Goal: Information Seeking & Learning: Learn about a topic

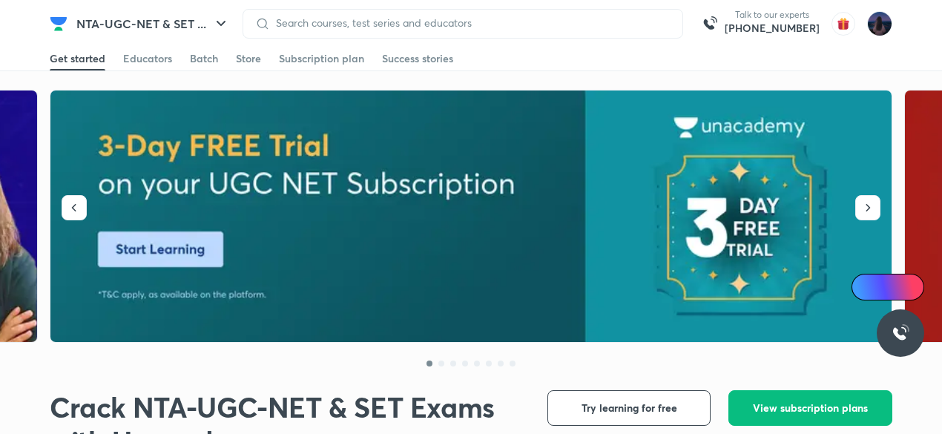
click at [639, 10] on div at bounding box center [462, 24] width 440 height 30
click at [136, 69] on span at bounding box center [147, 69] width 49 height 1
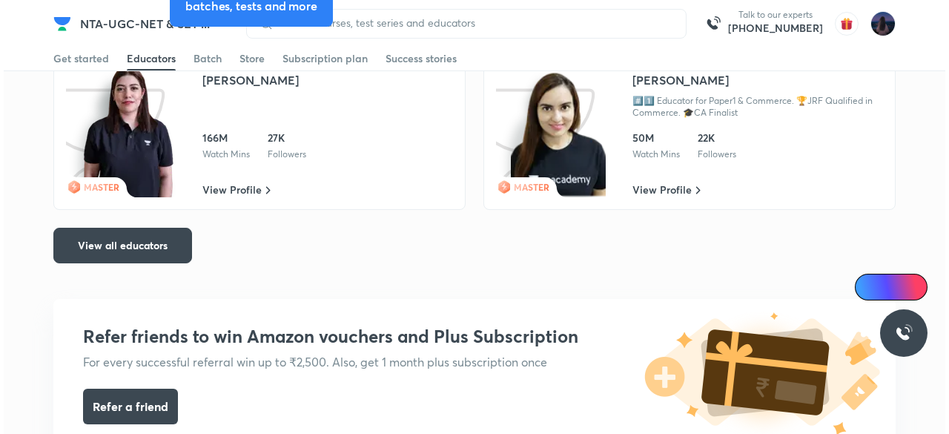
scroll to position [2527, 0]
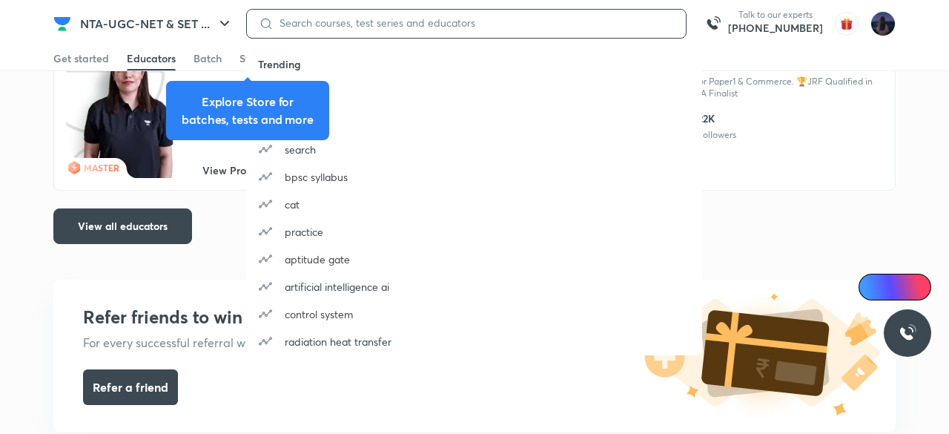
click at [352, 26] on input at bounding box center [474, 23] width 400 height 12
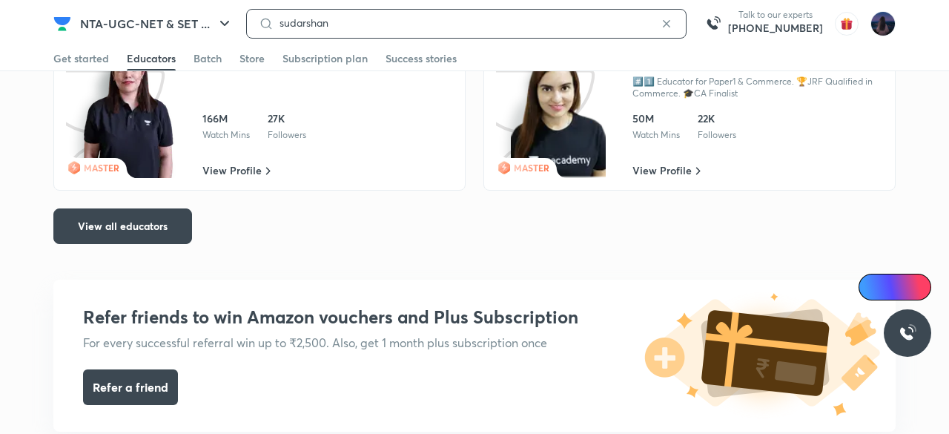
type input "sudarshan"
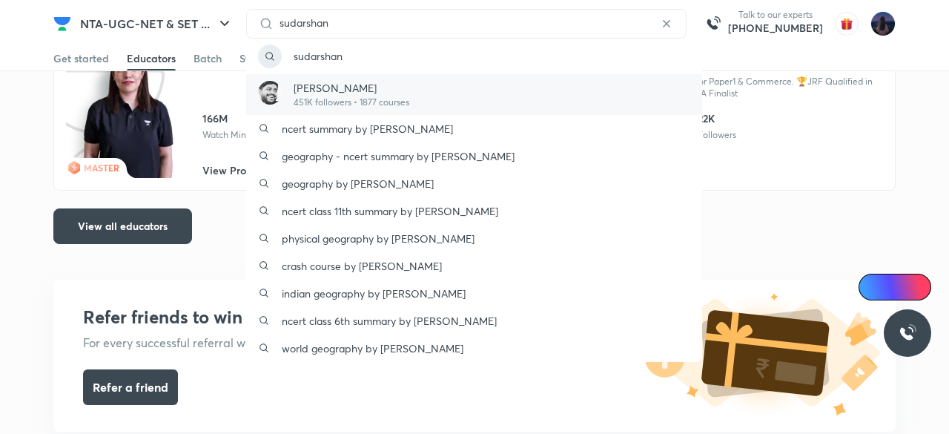
click at [323, 87] on p "[PERSON_NAME]" at bounding box center [352, 88] width 116 height 16
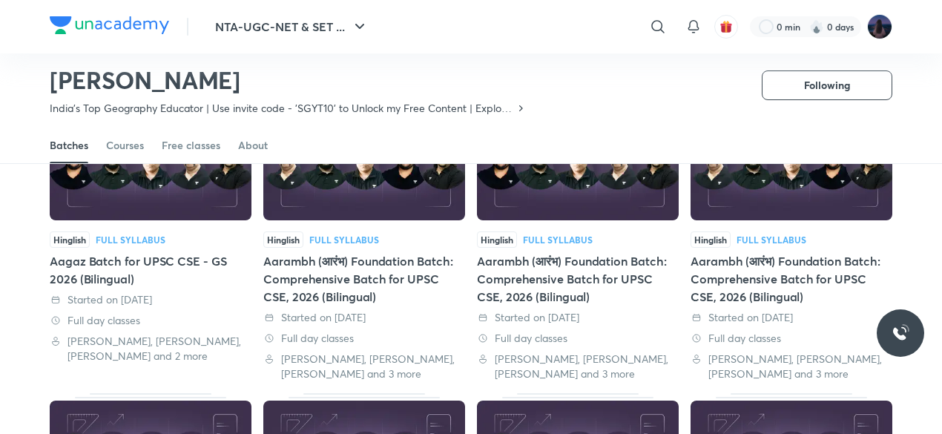
scroll to position [153, 0]
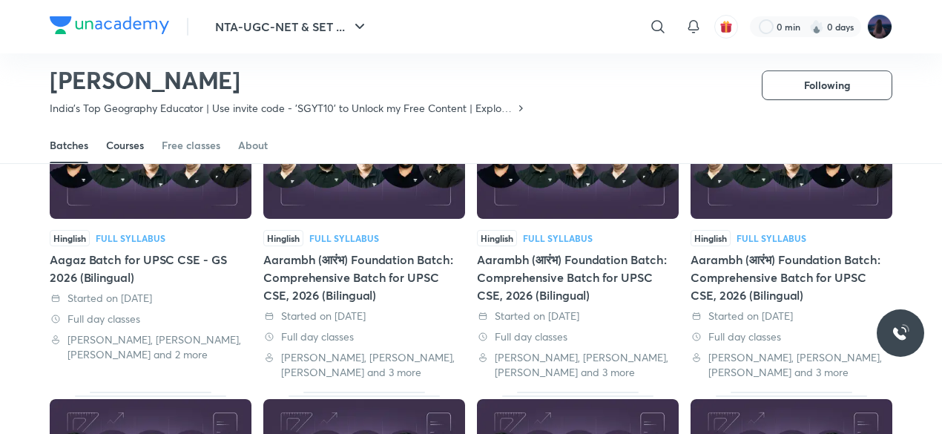
click at [117, 142] on div "Courses" at bounding box center [125, 145] width 38 height 15
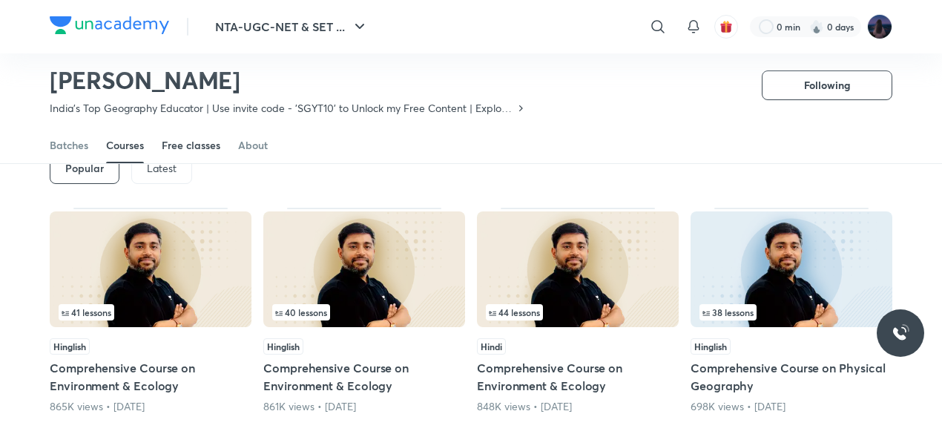
scroll to position [84, 0]
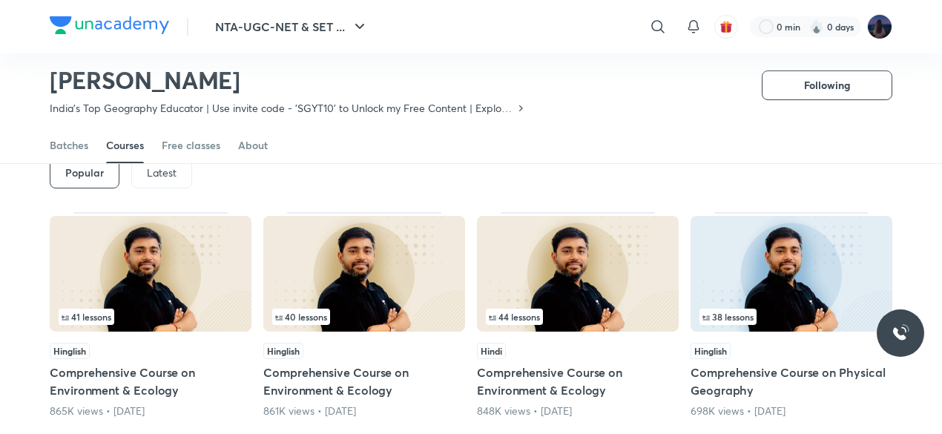
click at [168, 171] on p "Latest" at bounding box center [162, 173] width 30 height 12
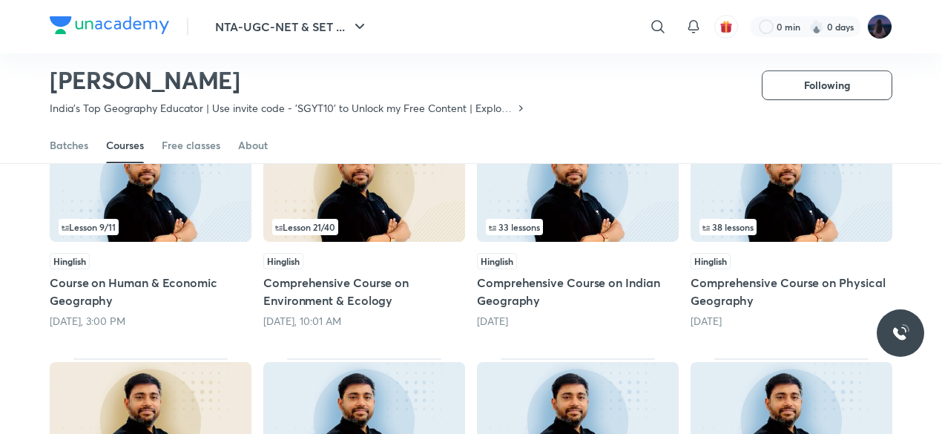
scroll to position [173, 0]
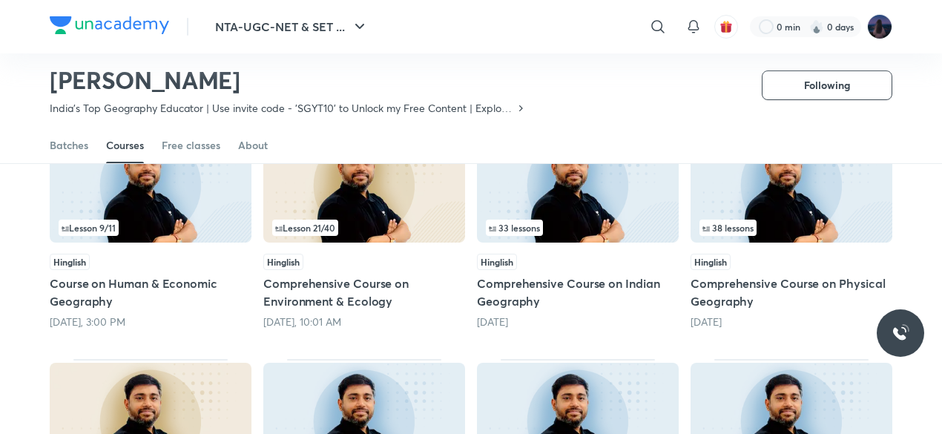
click at [512, 185] on img at bounding box center [578, 185] width 202 height 116
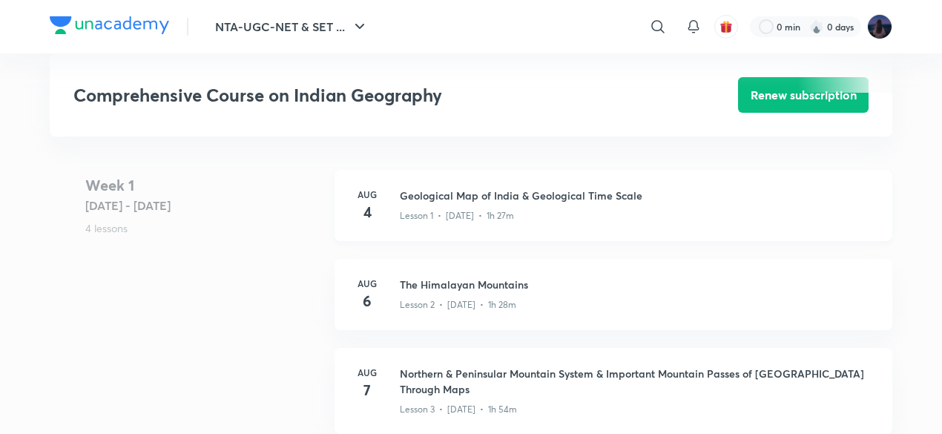
scroll to position [593, 0]
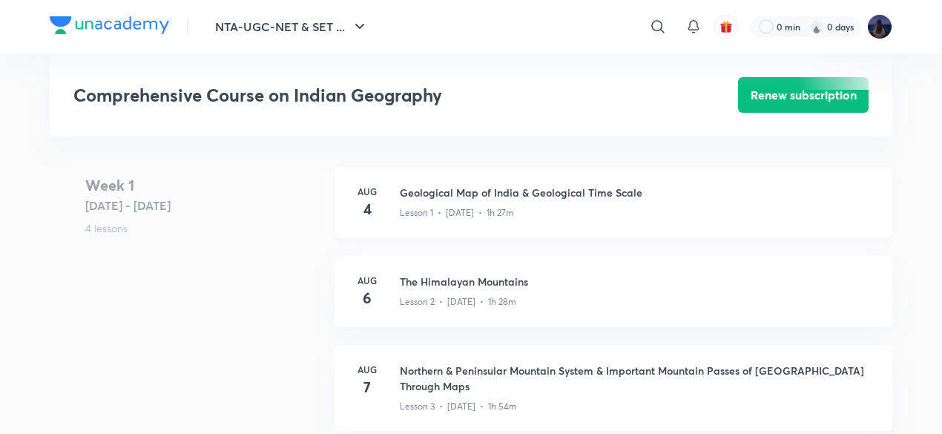
click at [613, 216] on div "Lesson 1 • [DATE] • 1h 27m" at bounding box center [637, 209] width 475 height 19
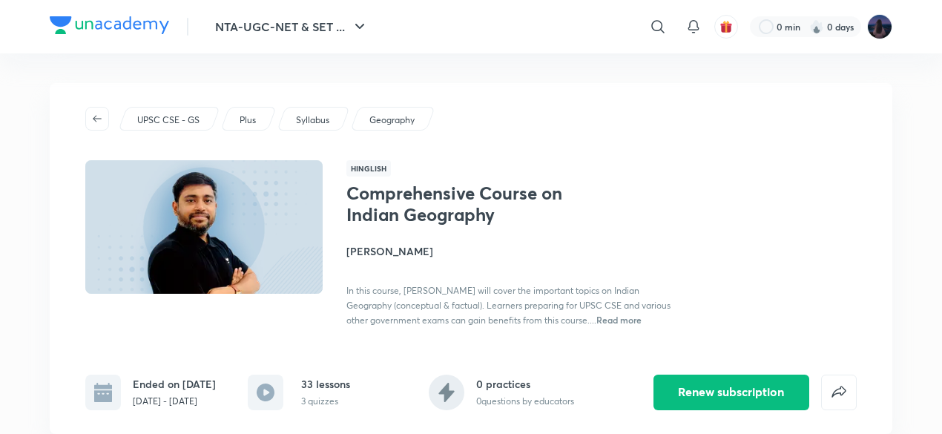
click at [701, 238] on div "Comprehensive Course on Indian Geography [PERSON_NAME] In this course, [PERSON_…" at bounding box center [601, 254] width 510 height 145
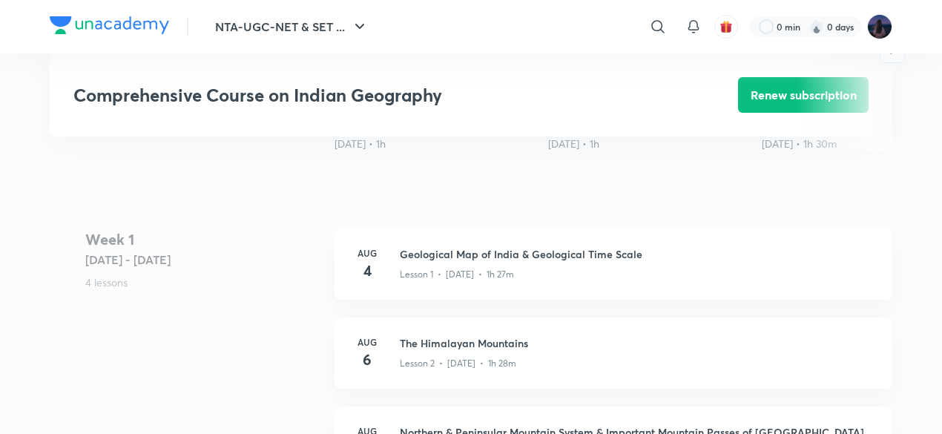
scroll to position [534, 0]
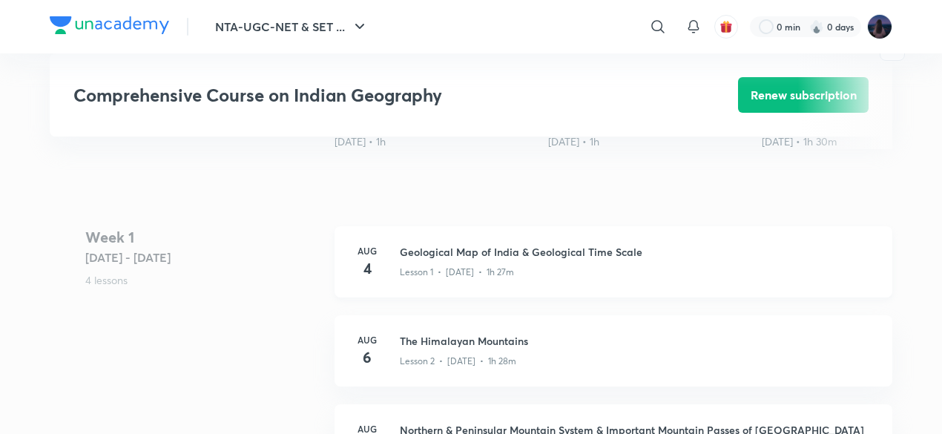
click at [474, 265] on p "Lesson 1 • [DATE] • 1h 27m" at bounding box center [457, 271] width 114 height 13
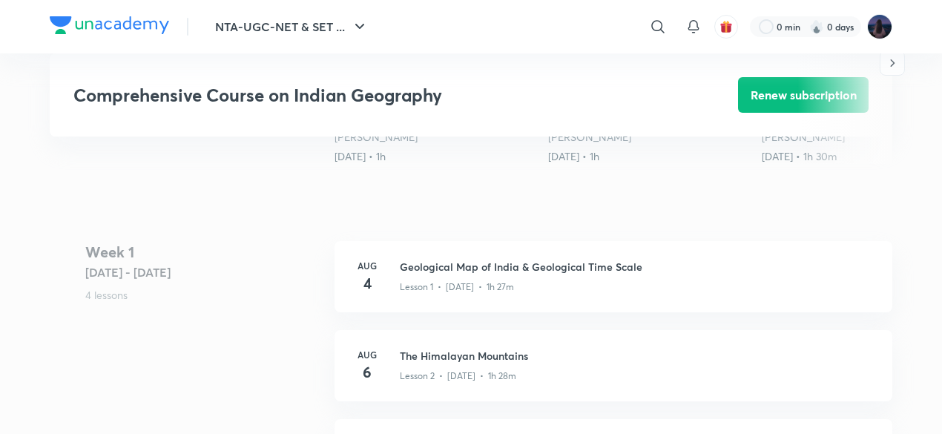
scroll to position [652, 0]
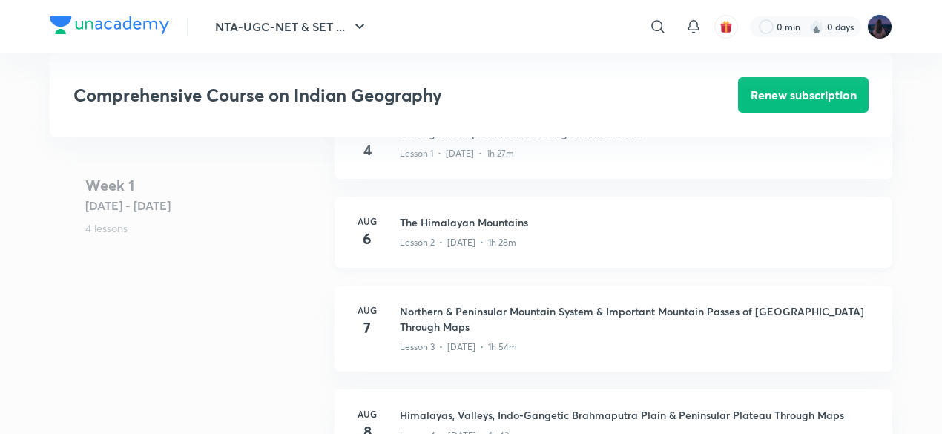
click at [440, 230] on div "Lesson 2 • [DATE] • 1h 28m" at bounding box center [637, 239] width 475 height 19
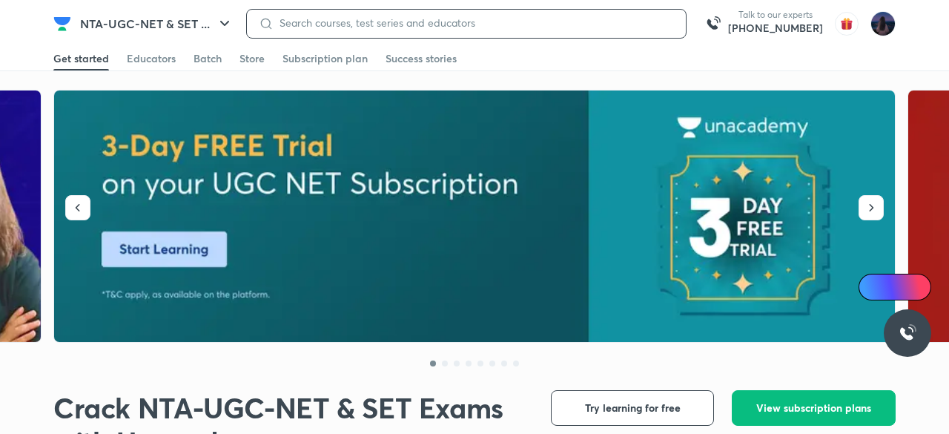
click at [350, 23] on input at bounding box center [474, 23] width 400 height 12
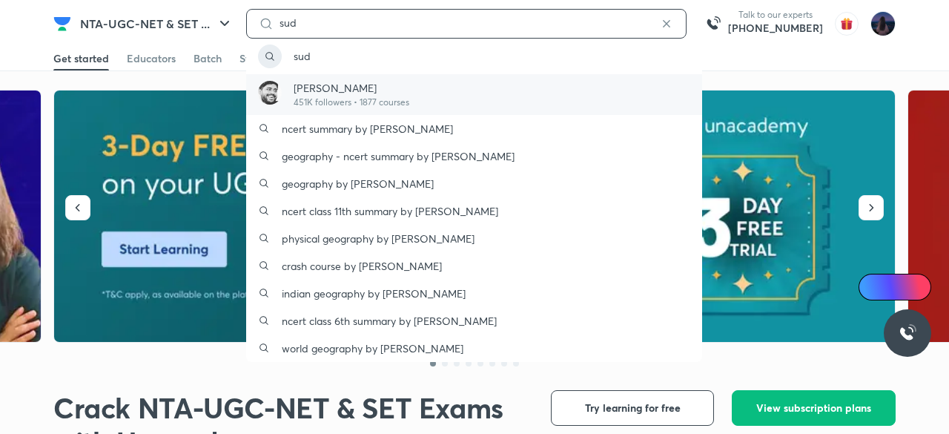
type input "sud"
click at [347, 80] on p "[PERSON_NAME]" at bounding box center [352, 88] width 116 height 16
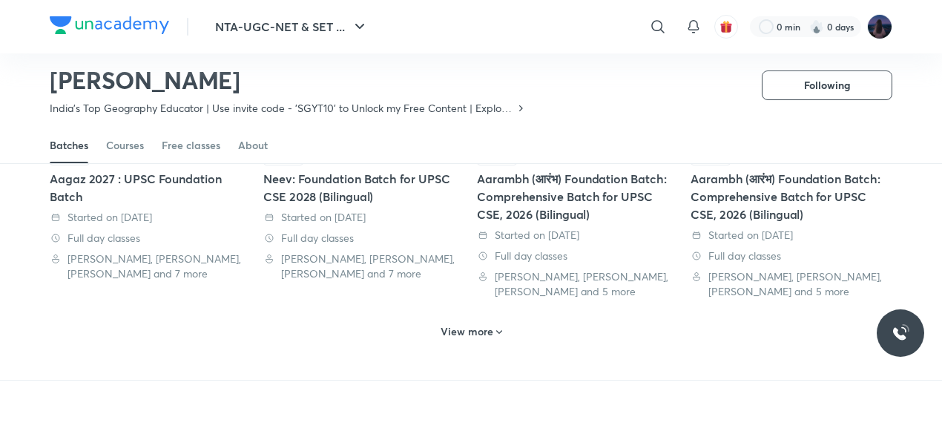
scroll to position [833, 0]
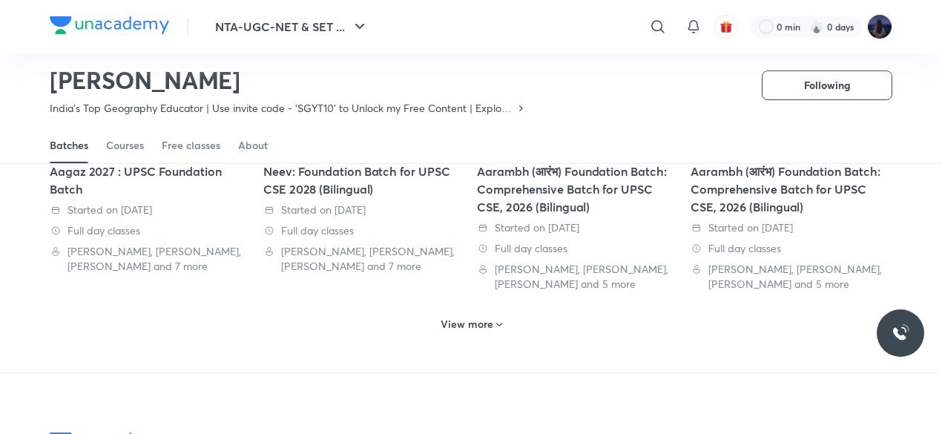
click at [449, 321] on h6 "View more" at bounding box center [466, 324] width 53 height 15
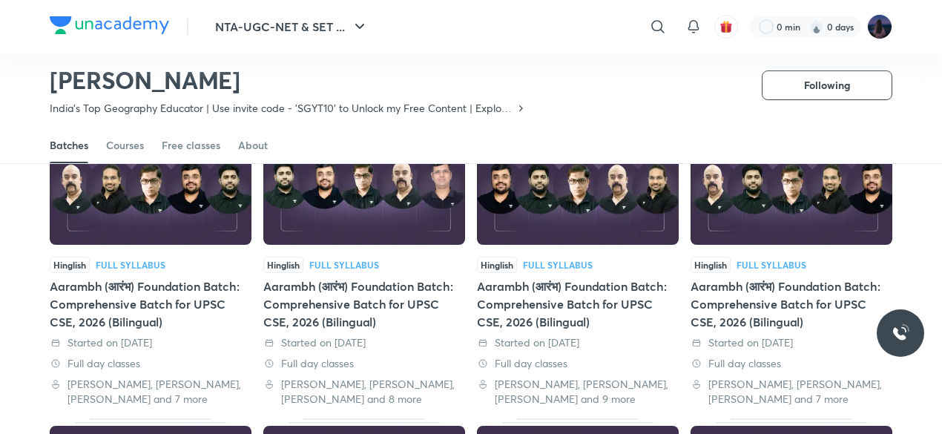
scroll to position [1041, 0]
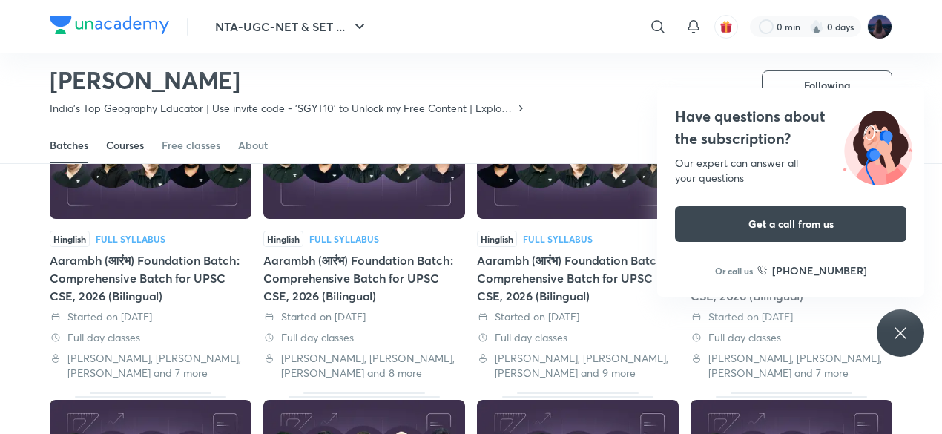
click at [135, 145] on div "Courses" at bounding box center [125, 145] width 38 height 15
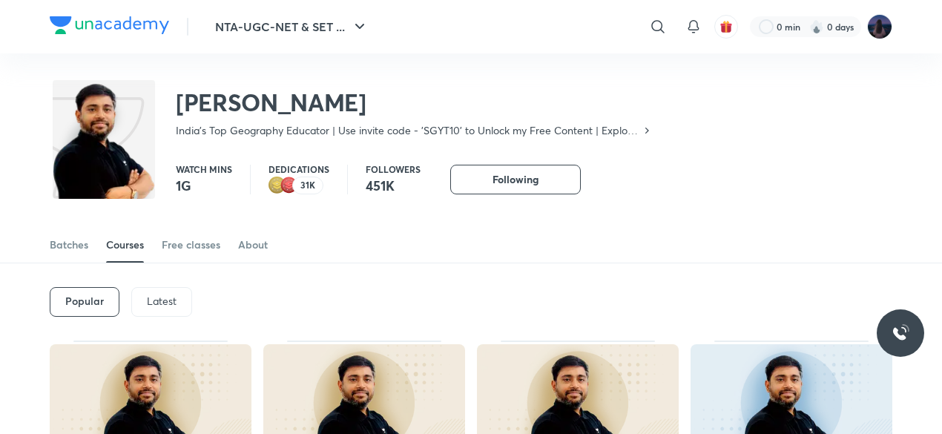
click at [213, 284] on div "Popular Latest" at bounding box center [471, 301] width 842 height 77
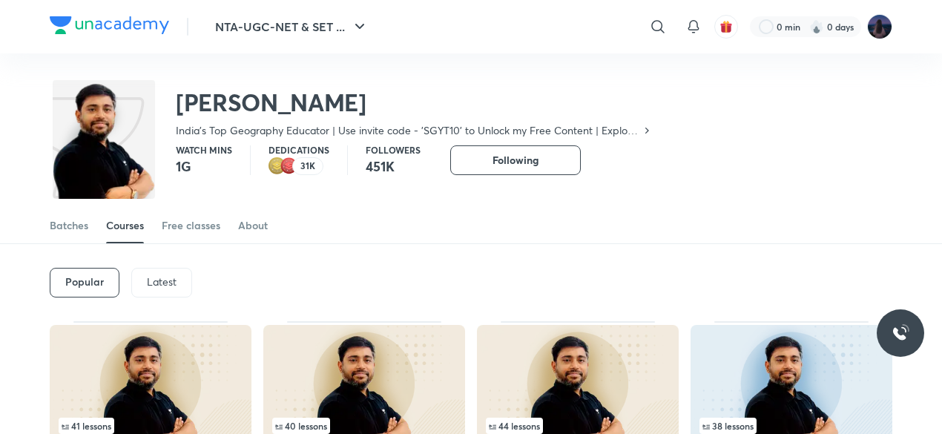
scroll to position [44, 0]
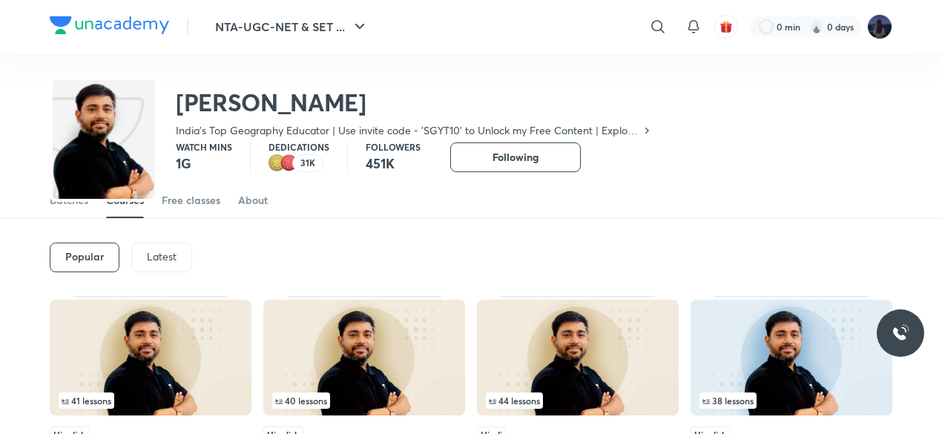
click at [176, 257] on div "Latest" at bounding box center [161, 257] width 61 height 30
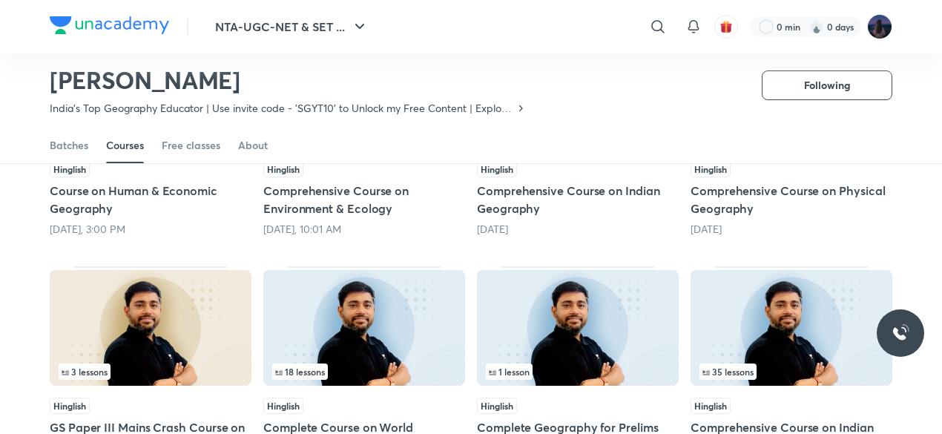
scroll to position [243, 0]
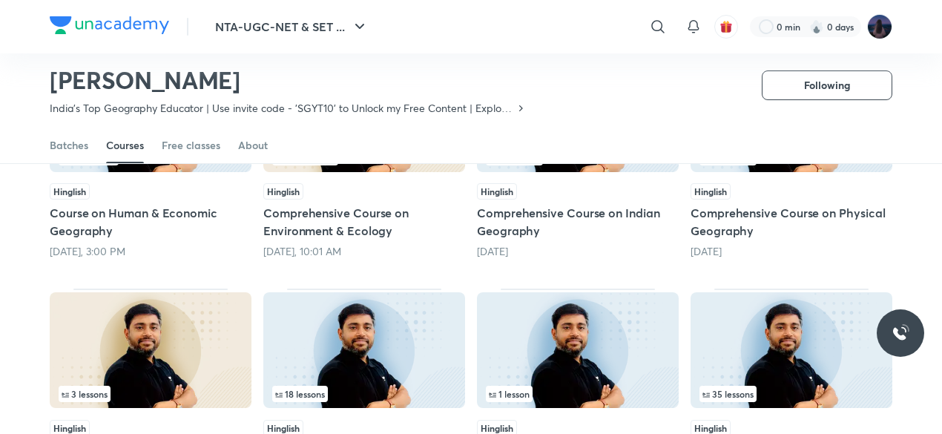
click at [504, 207] on h5 "Comprehensive Course on Indian Geography" at bounding box center [578, 222] width 202 height 36
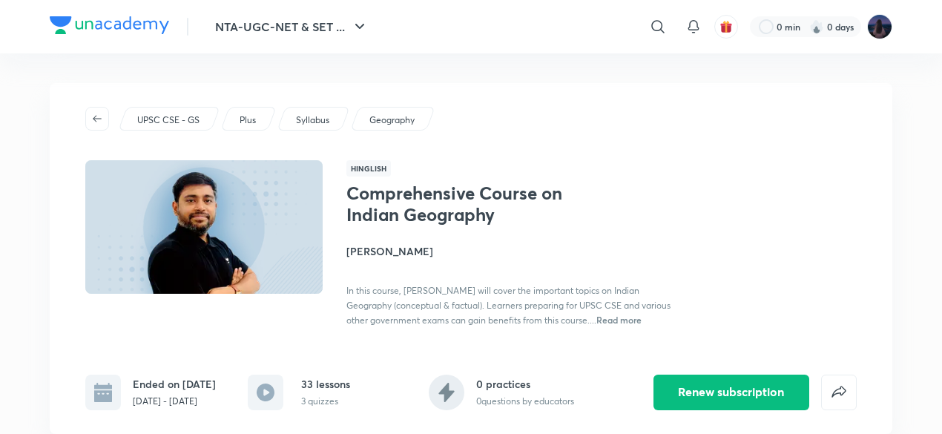
click at [695, 233] on div "Comprehensive Course on Indian Geography [PERSON_NAME] In this course, [PERSON_…" at bounding box center [601, 254] width 510 height 145
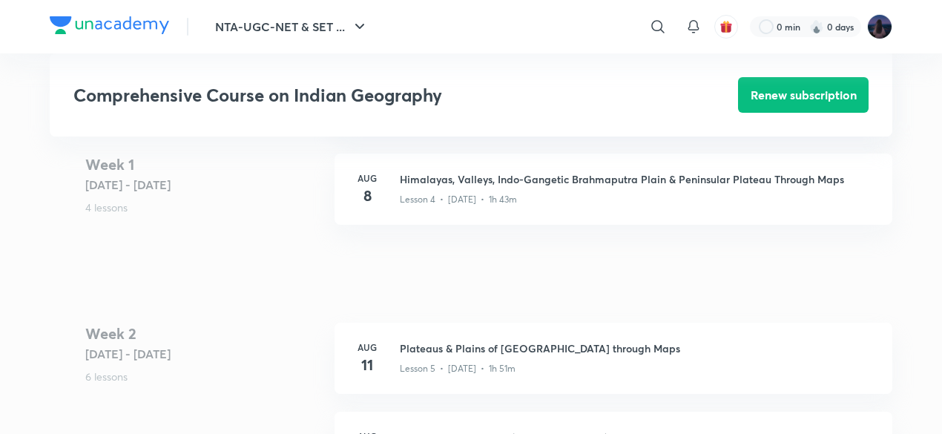
scroll to position [890, 0]
click at [541, 354] on div "Lesson 5 • [DATE] • 1h 51m" at bounding box center [637, 363] width 475 height 19
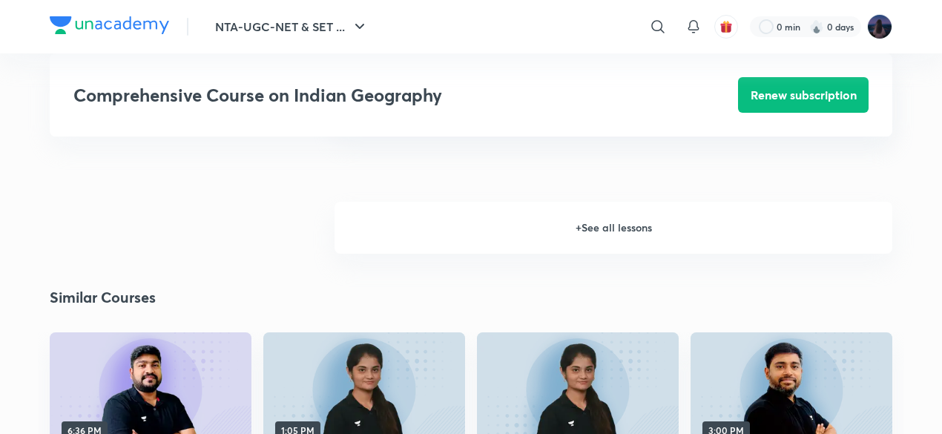
scroll to position [1928, 0]
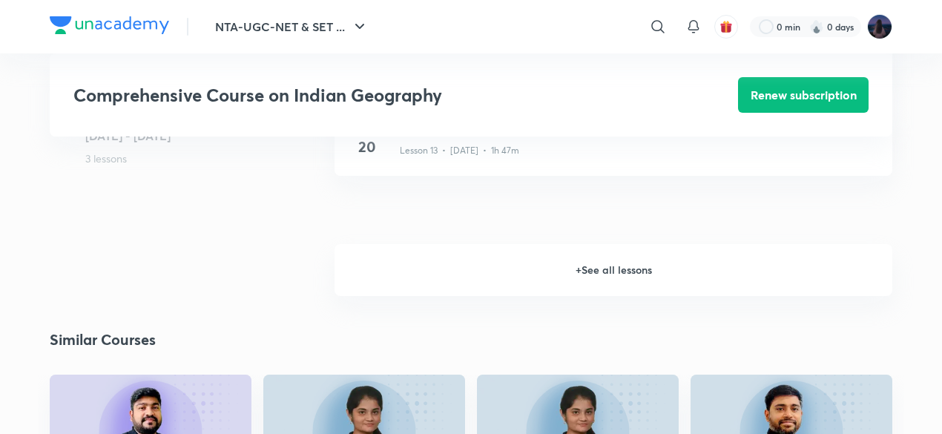
click at [437, 244] on h6 "+ See all lessons" at bounding box center [613, 270] width 558 height 52
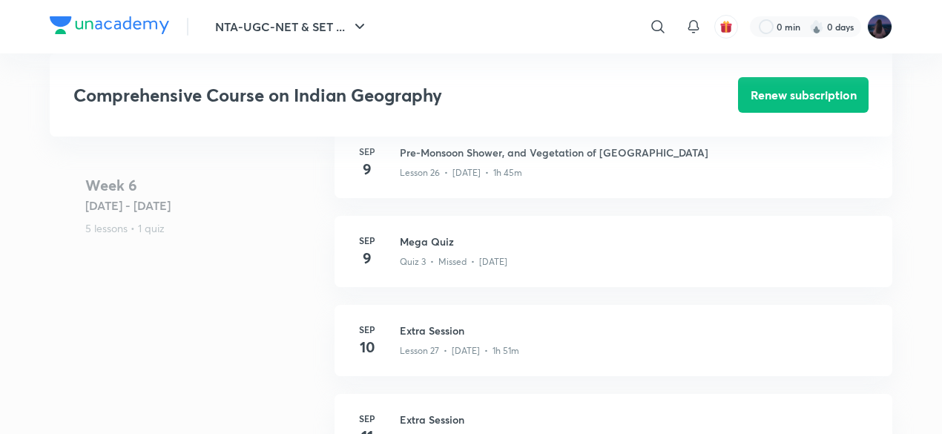
scroll to position [3678, 0]
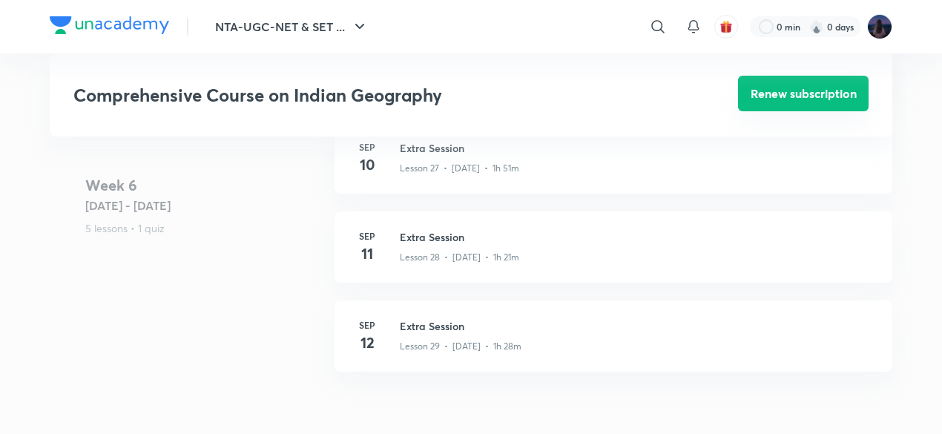
click at [776, 107] on button "Renew subscription" at bounding box center [803, 94] width 130 height 36
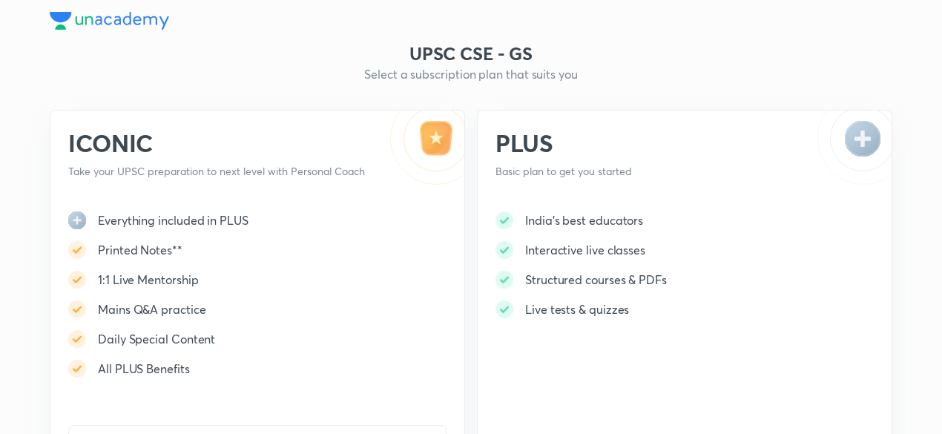
scroll to position [380, 0]
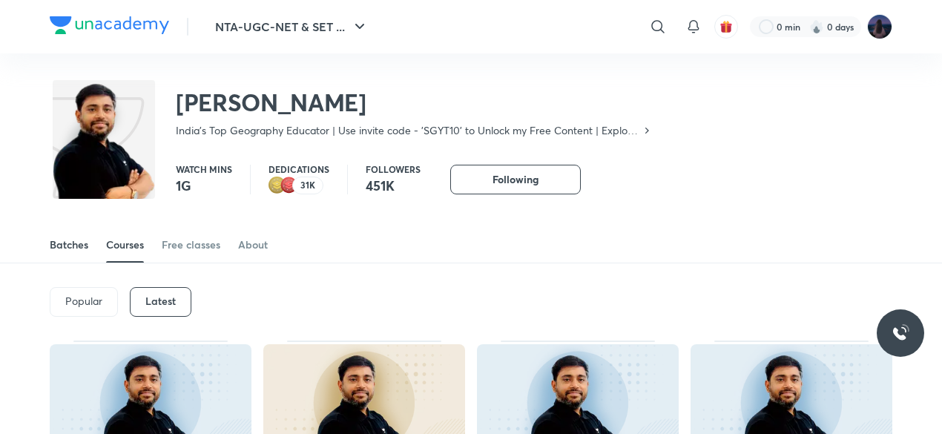
click at [62, 248] on div "Batches" at bounding box center [69, 244] width 39 height 15
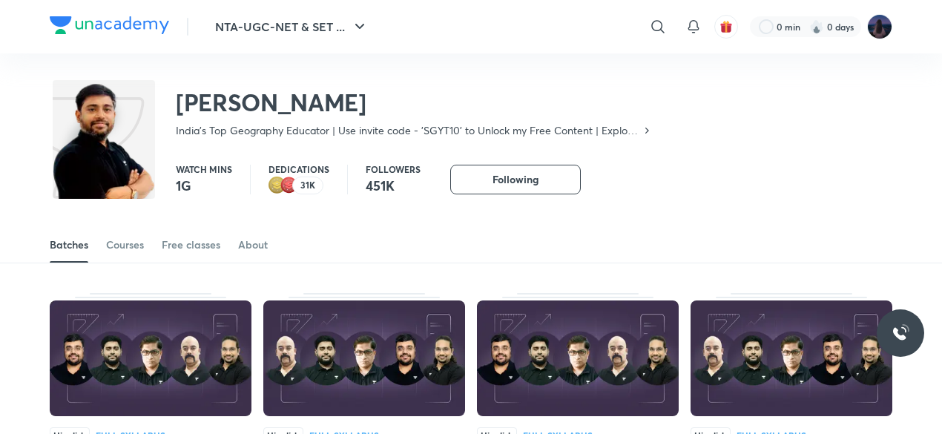
click at [144, 327] on img at bounding box center [151, 358] width 202 height 116
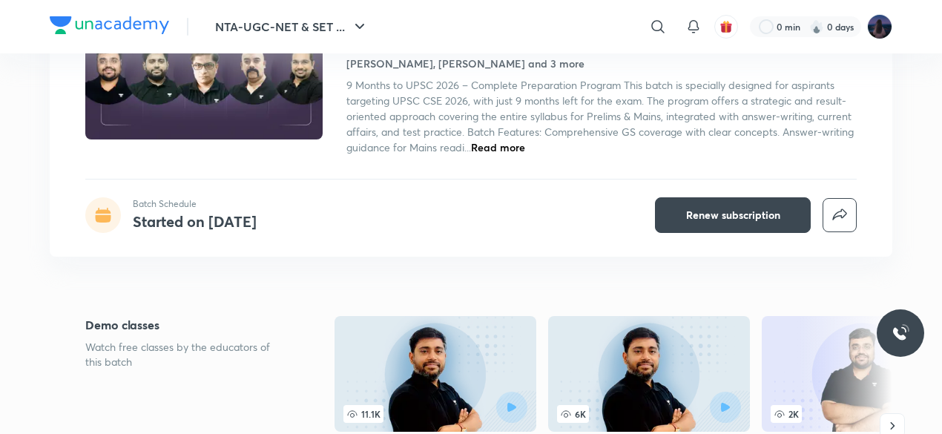
scroll to position [178, 0]
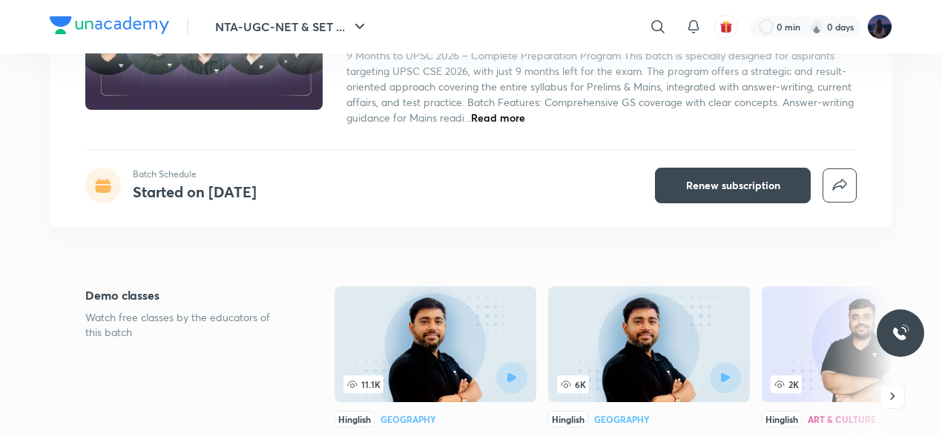
click at [365, 340] on img at bounding box center [435, 344] width 202 height 116
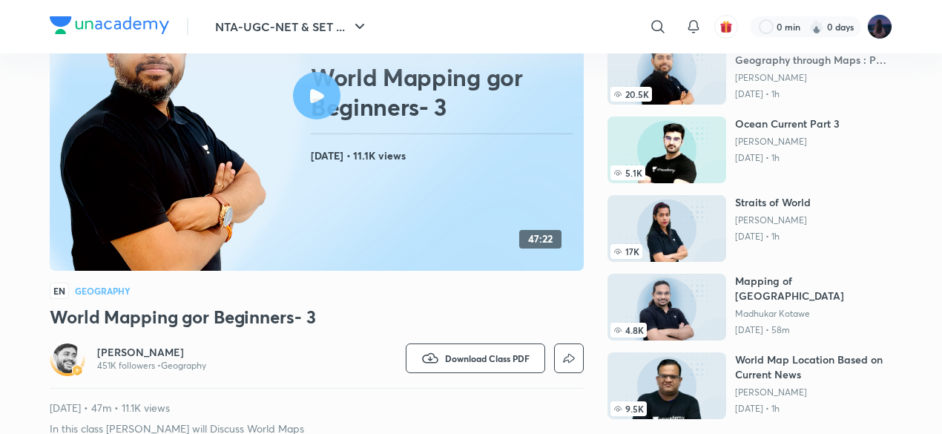
scroll to position [208, 0]
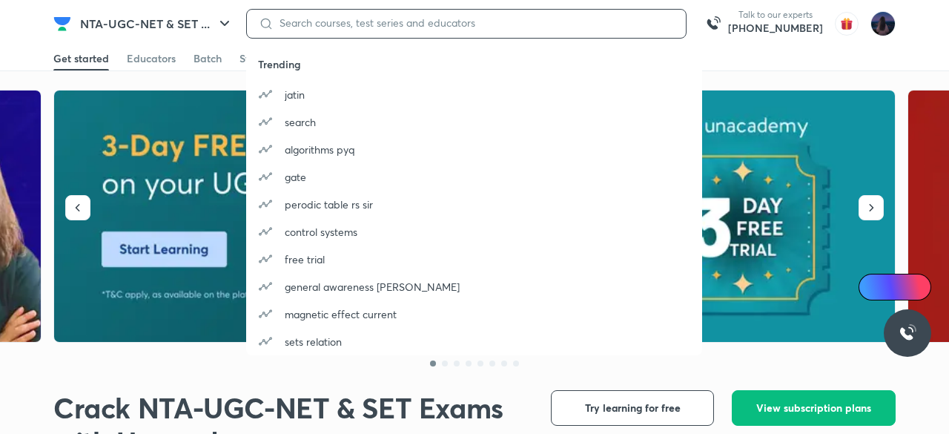
click at [393, 22] on input at bounding box center [474, 23] width 400 height 12
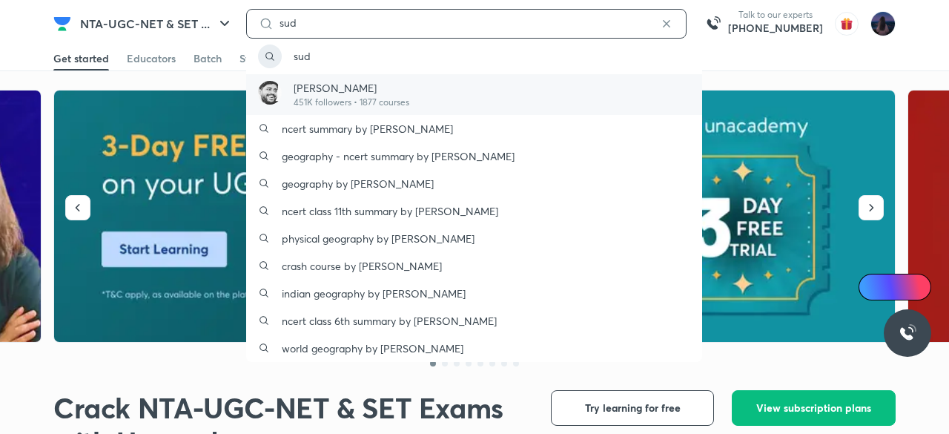
type input "sud"
click at [383, 81] on p "[PERSON_NAME]" at bounding box center [352, 88] width 116 height 16
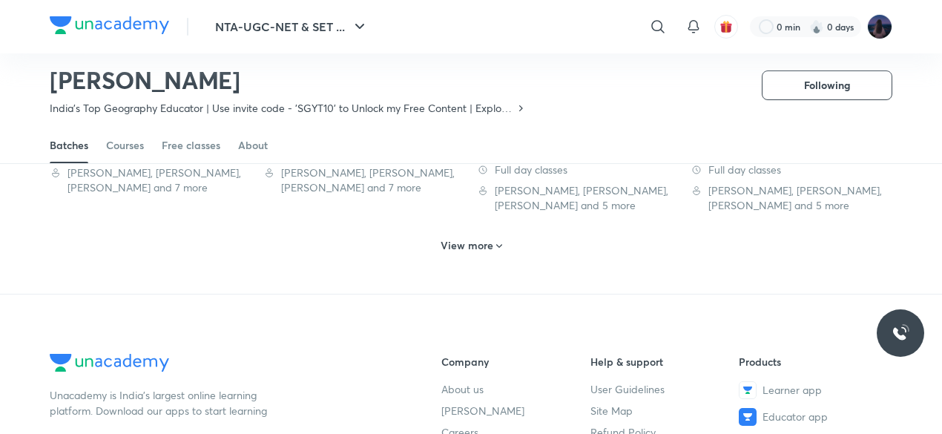
scroll to position [909, 0]
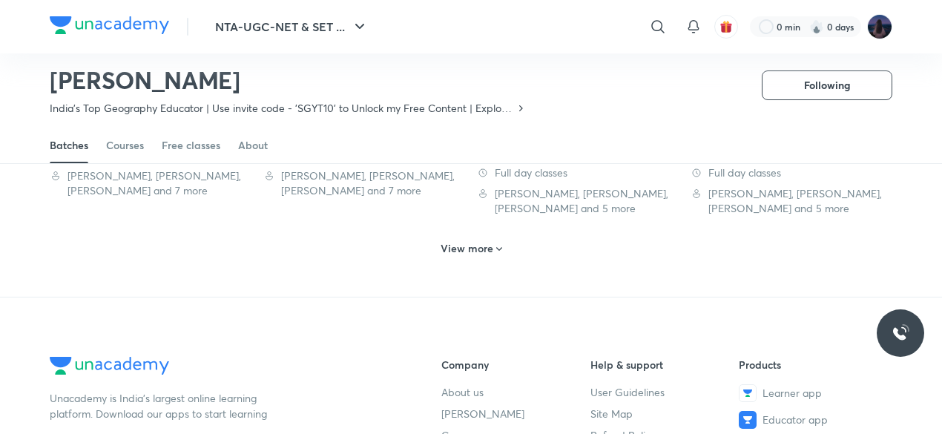
click at [445, 238] on div "View more" at bounding box center [470, 249] width 73 height 24
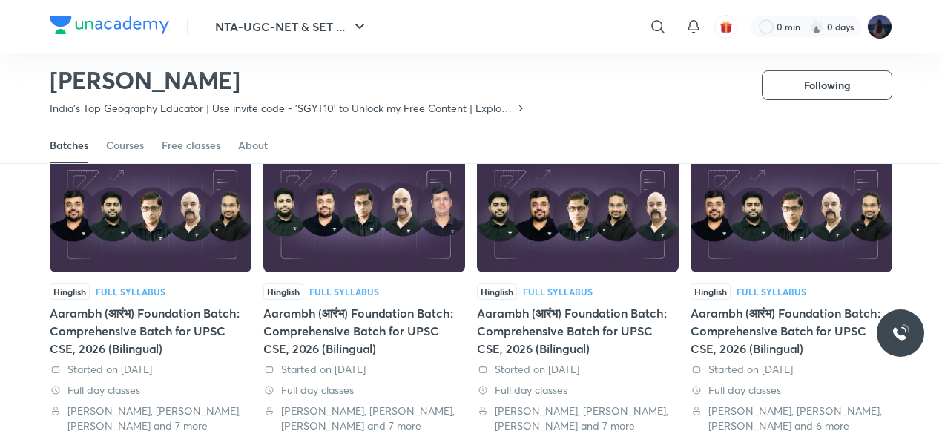
scroll to position [1384, 0]
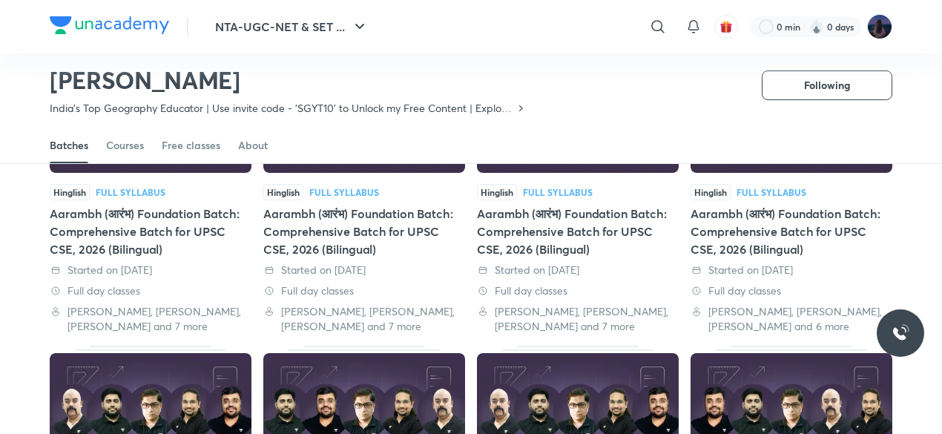
click at [411, 242] on div "Aarambh (आरंभ) Foundation Batch: Comprehensive Batch for UPSC CSE, 2026 (Biling…" at bounding box center [364, 231] width 202 height 53
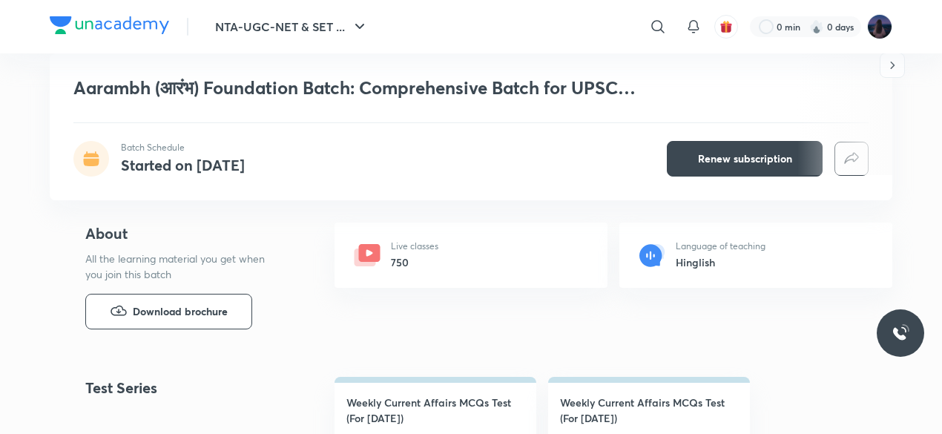
scroll to position [534, 0]
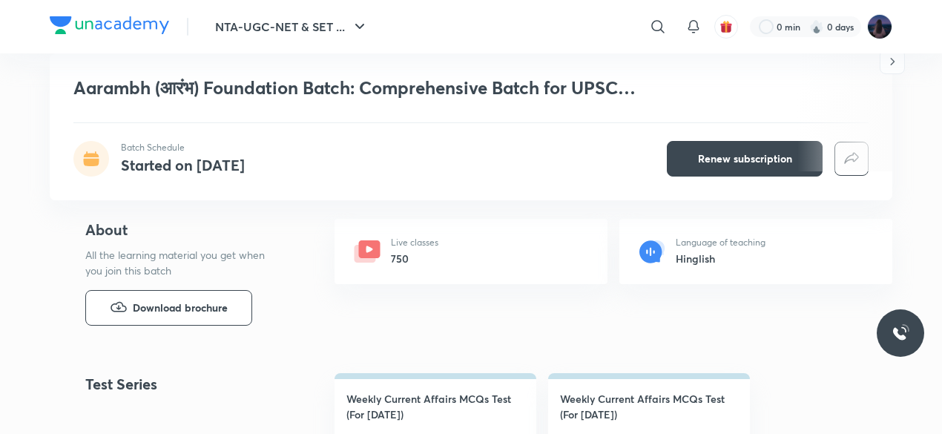
click at [387, 242] on div "Live classes 750" at bounding box center [470, 251] width 273 height 65
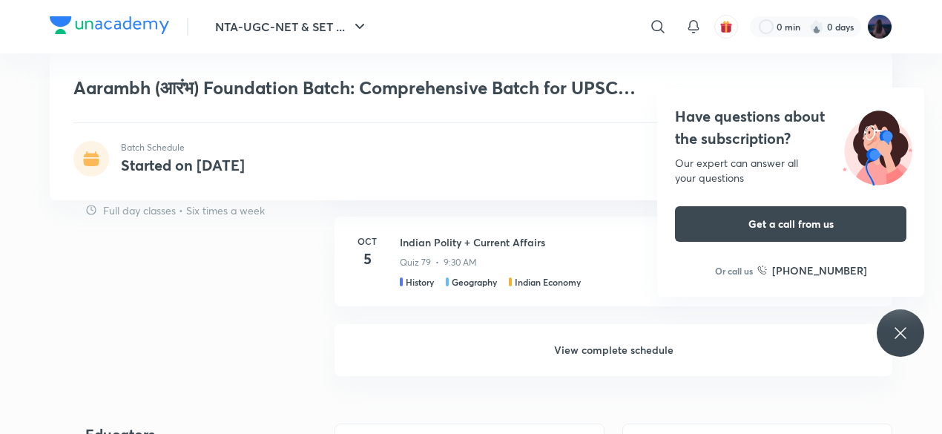
scroll to position [1957, 0]
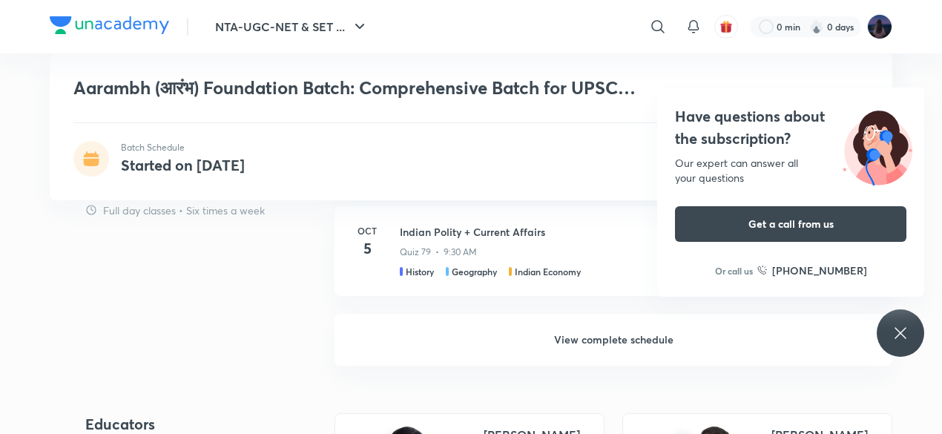
click at [911, 316] on div "Have questions about the subscription? Our expert can answer all your questions…" at bounding box center [899, 332] width 47 height 47
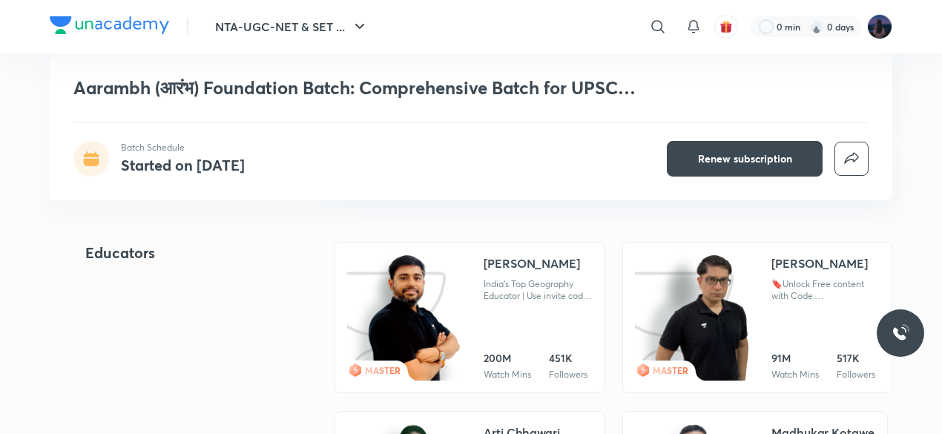
scroll to position [2135, 0]
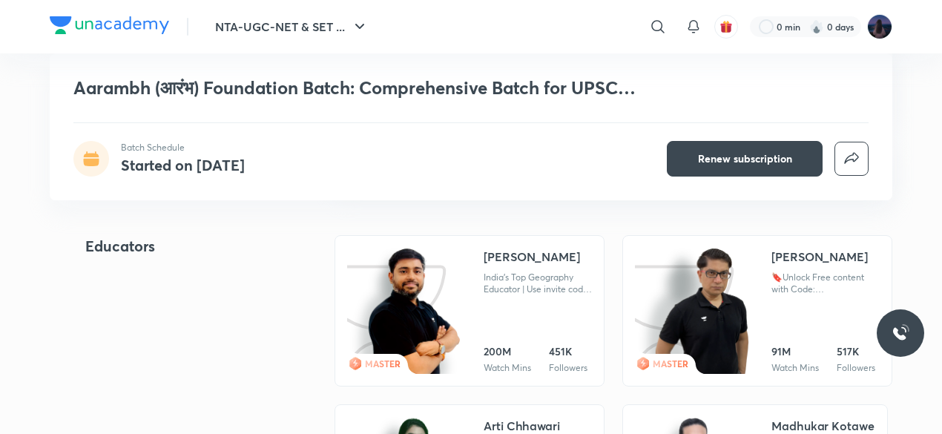
click at [428, 326] on img at bounding box center [414, 312] width 93 height 128
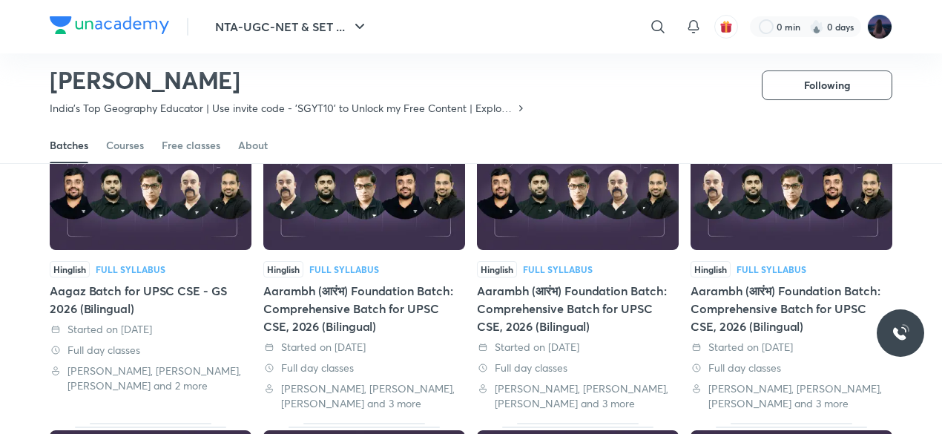
scroll to position [124, 0]
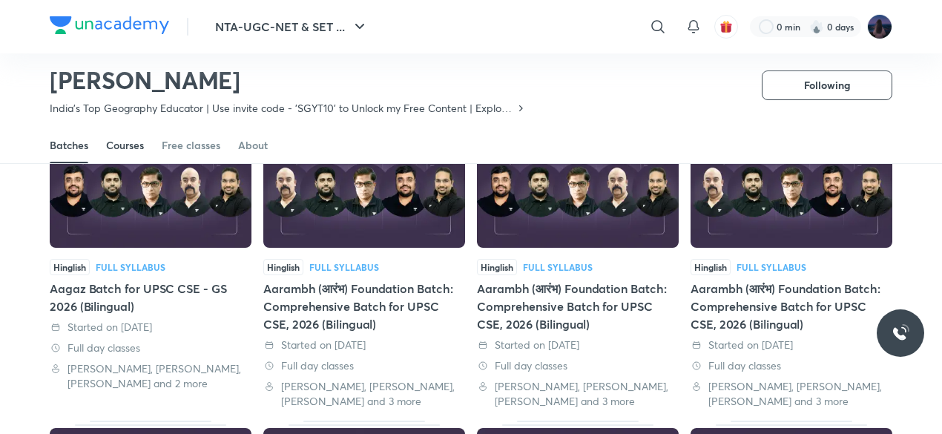
click at [141, 153] on link "Courses" at bounding box center [125, 146] width 38 height 36
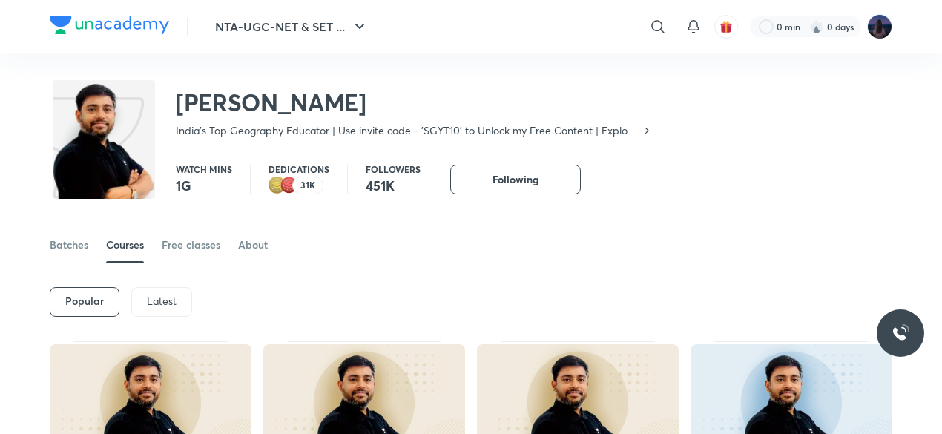
click at [169, 299] on p "Latest" at bounding box center [162, 301] width 30 height 12
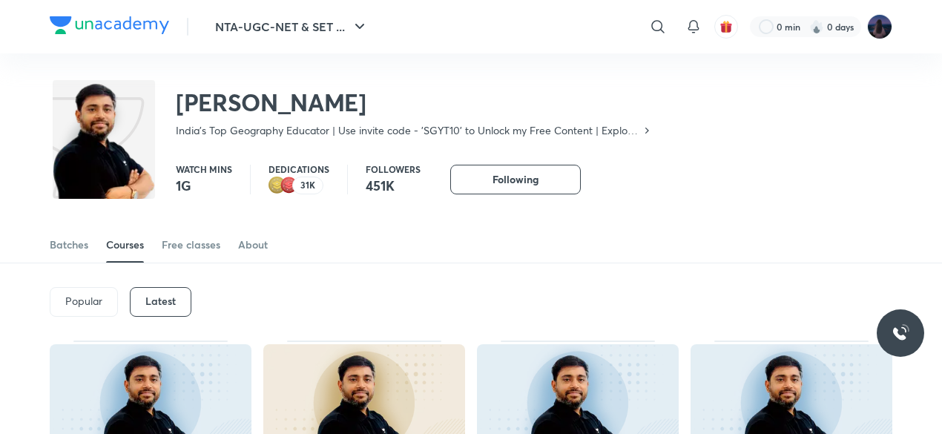
click at [336, 278] on div "Popular Latest" at bounding box center [471, 301] width 842 height 77
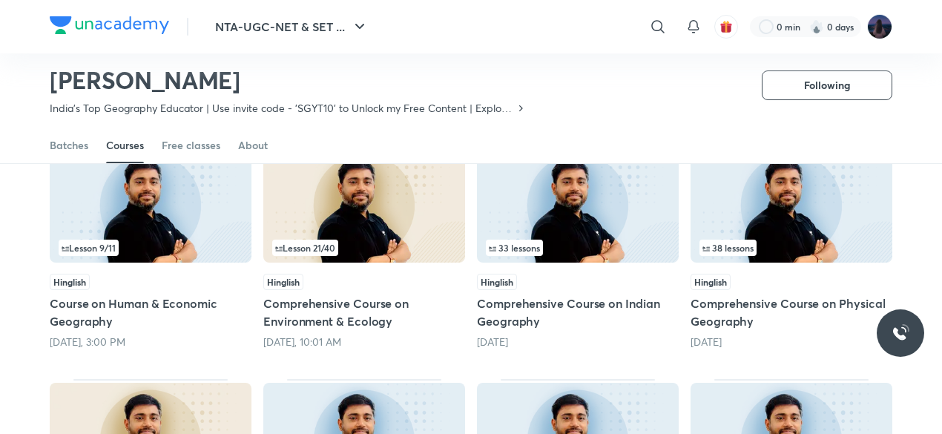
scroll to position [182, 0]
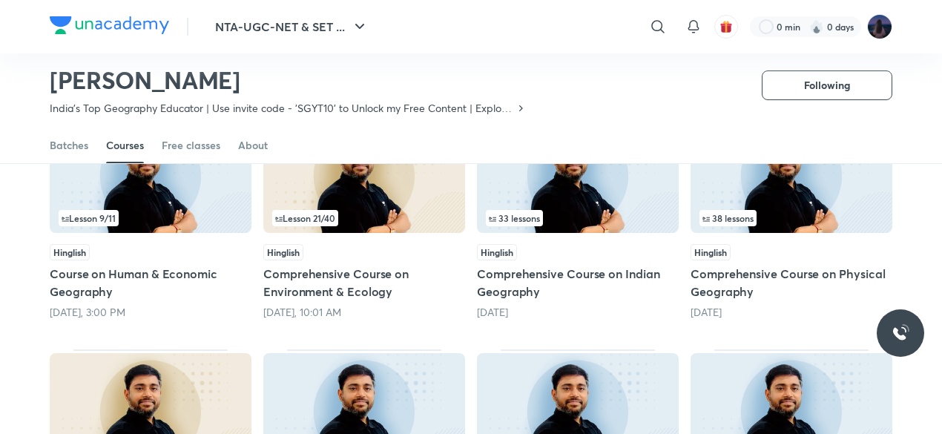
click at [336, 278] on h5 "Comprehensive Course on Environment & Ecology" at bounding box center [364, 283] width 202 height 36
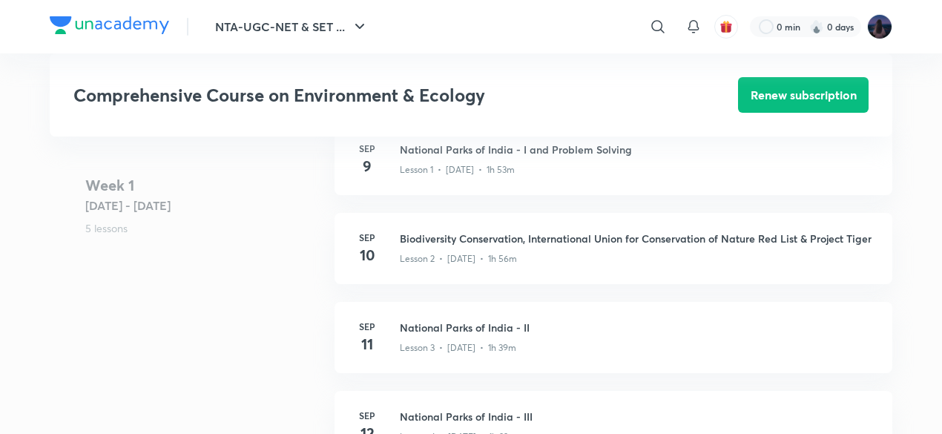
scroll to position [652, 0]
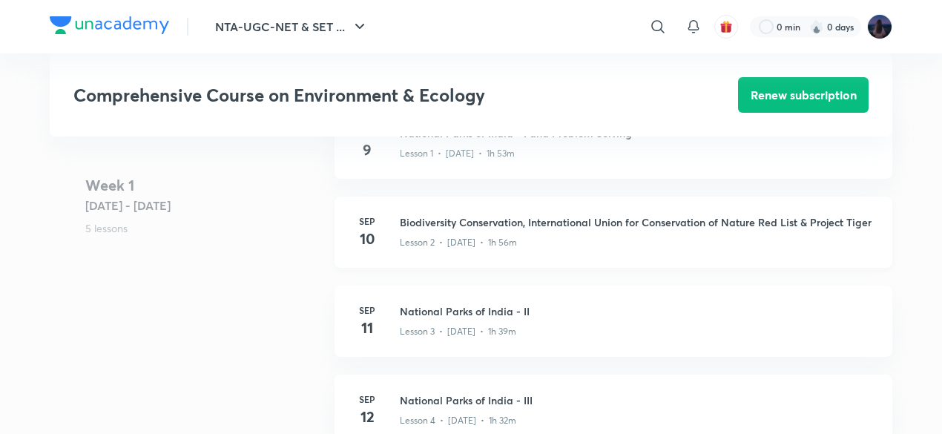
click at [415, 236] on p "Lesson 2 • Sep 10 • 1h 56m" at bounding box center [458, 242] width 117 height 13
